Goal: Task Accomplishment & Management: Manage account settings

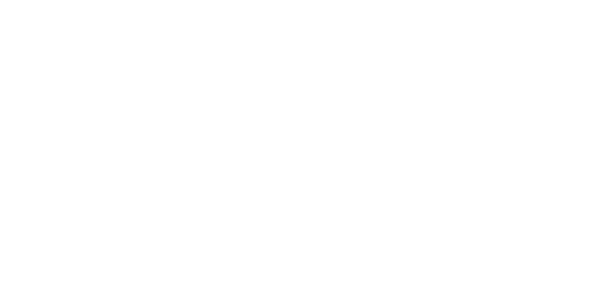
select select "*"
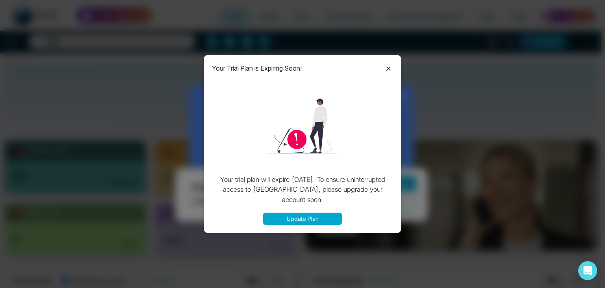
click at [391, 67] on icon at bounding box center [388, 68] width 9 height 9
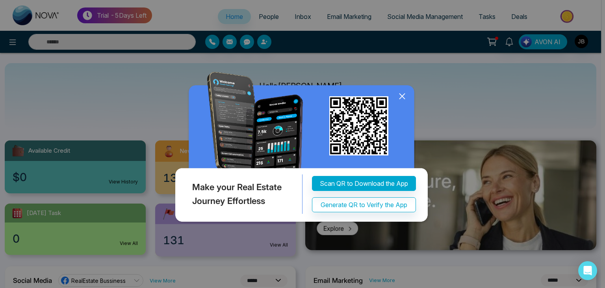
click at [402, 97] on icon at bounding box center [402, 96] width 12 height 12
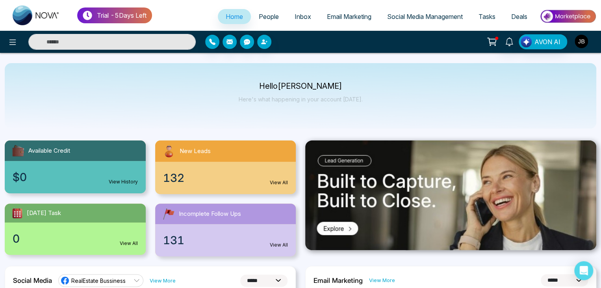
click at [581, 43] on img "button" at bounding box center [581, 41] width 13 height 13
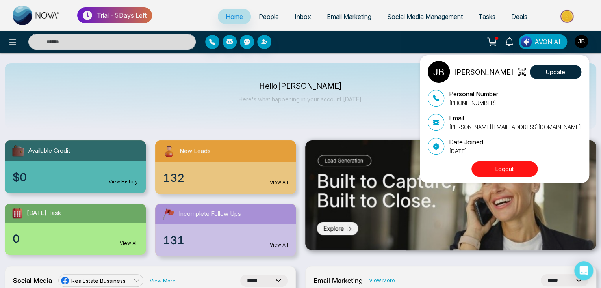
click at [495, 168] on button "Logout" at bounding box center [504, 168] width 66 height 15
